Goal: Find specific page/section: Find specific page/section

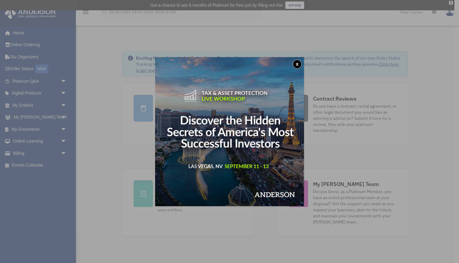
click at [300, 63] on button "x" at bounding box center [297, 64] width 9 height 9
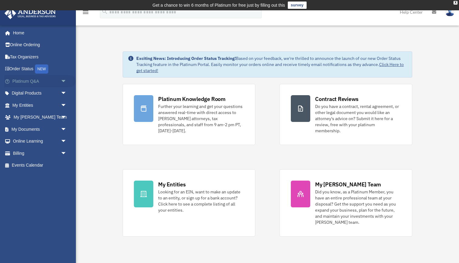
click at [52, 81] on link "Platinum Q&A arrow_drop_down" at bounding box center [40, 81] width 72 height 12
click at [62, 79] on span "arrow_drop_down" at bounding box center [67, 81] width 12 height 12
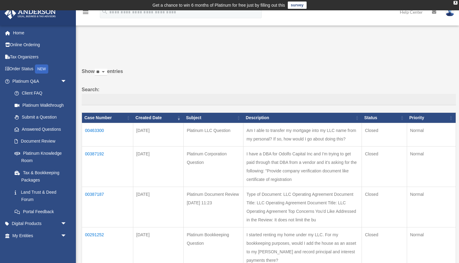
click at [61, 82] on span "arrow_drop_down" at bounding box center [67, 81] width 12 height 12
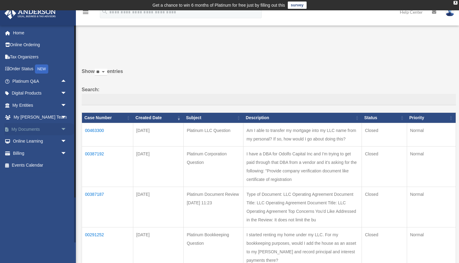
click at [36, 126] on link "My Documents arrow_drop_down" at bounding box center [40, 129] width 72 height 12
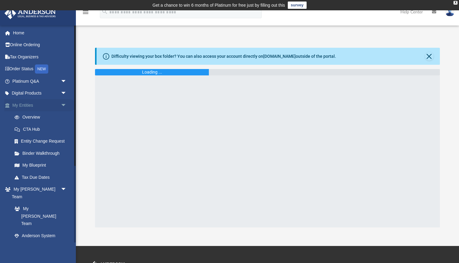
click at [70, 104] on span "arrow_drop_down" at bounding box center [67, 105] width 12 height 12
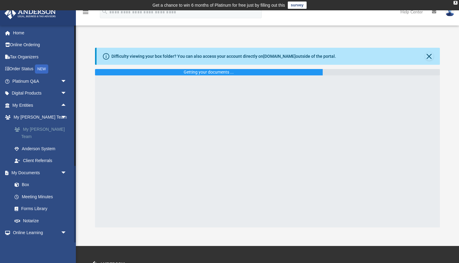
click at [41, 129] on link "My [PERSON_NAME] Team" at bounding box center [42, 132] width 67 height 19
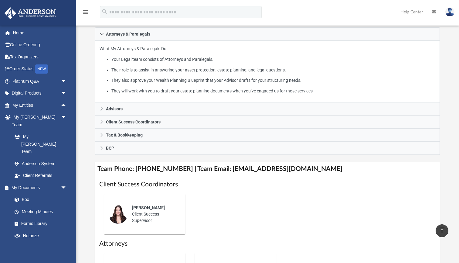
scroll to position [111, 0]
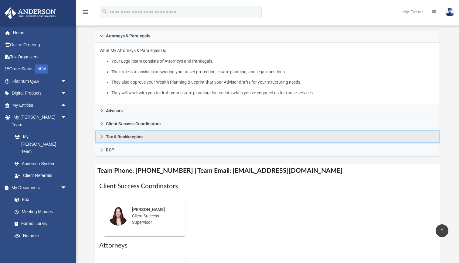
click at [103, 137] on icon at bounding box center [102, 137] width 4 height 4
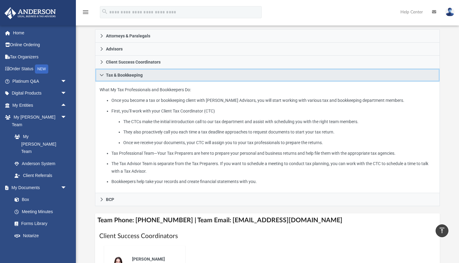
click at [100, 75] on icon at bounding box center [102, 75] width 4 height 4
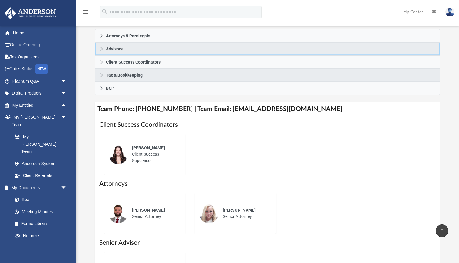
click at [101, 47] on icon at bounding box center [102, 49] width 4 height 4
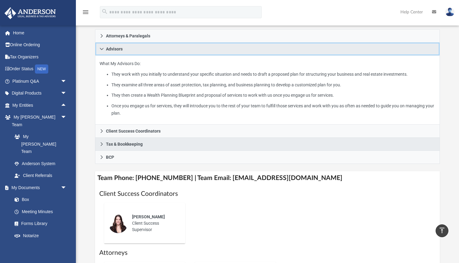
click at [101, 47] on icon at bounding box center [102, 49] width 4 height 4
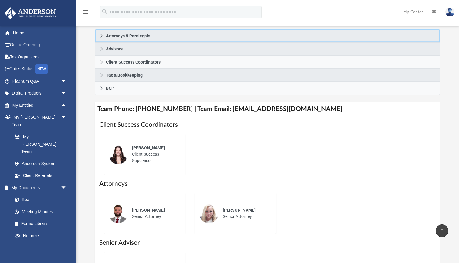
click at [101, 32] on link "Attorneys & Paralegals" at bounding box center [267, 35] width 345 height 13
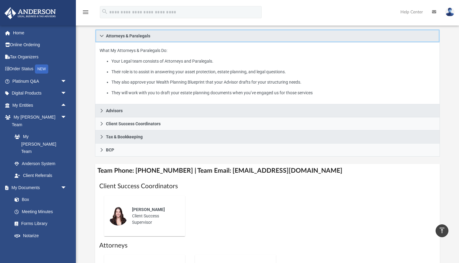
click at [101, 32] on link "Attorneys & Paralegals" at bounding box center [267, 35] width 345 height 13
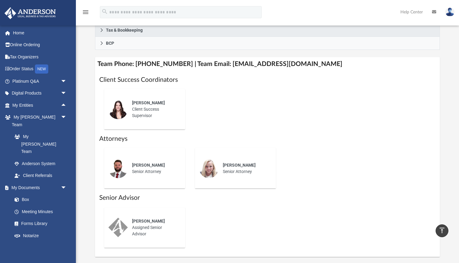
scroll to position [155, 0]
